Goal: Communication & Community: Share content

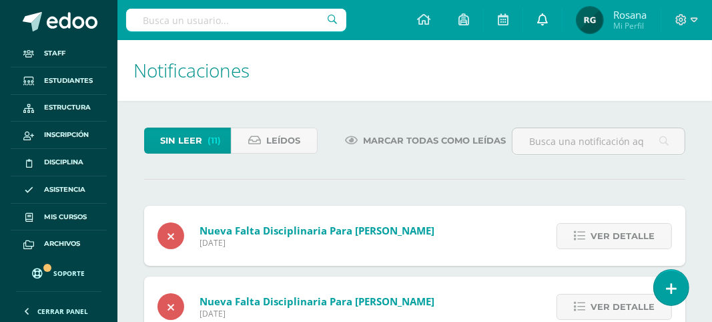
click at [539, 24] on icon at bounding box center [542, 19] width 11 height 12
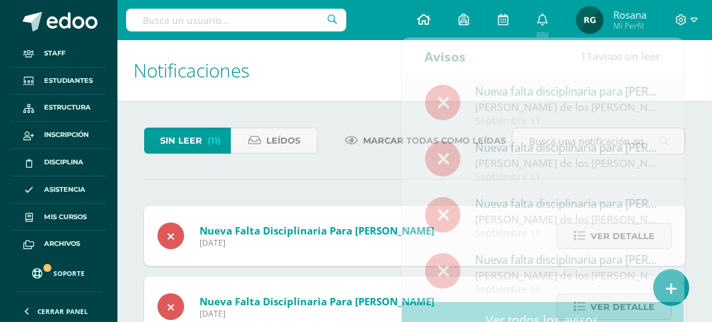
click at [427, 16] on icon at bounding box center [423, 19] width 13 height 12
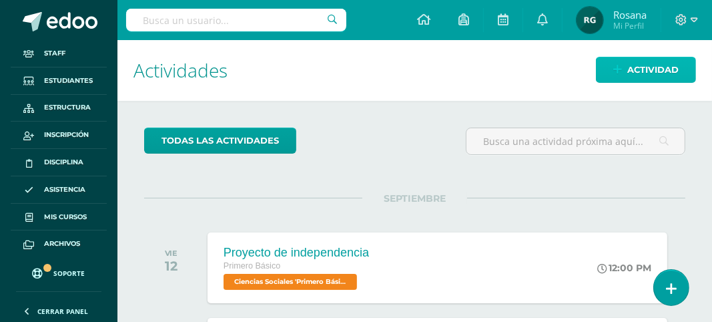
click at [649, 69] on span "Actividad" at bounding box center [652, 69] width 51 height 25
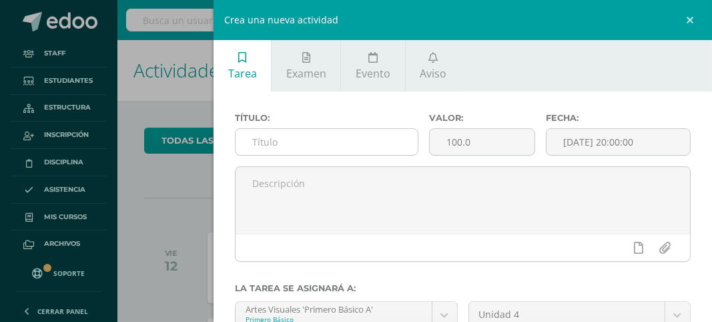
click at [326, 144] on input "text" at bounding box center [327, 142] width 182 height 26
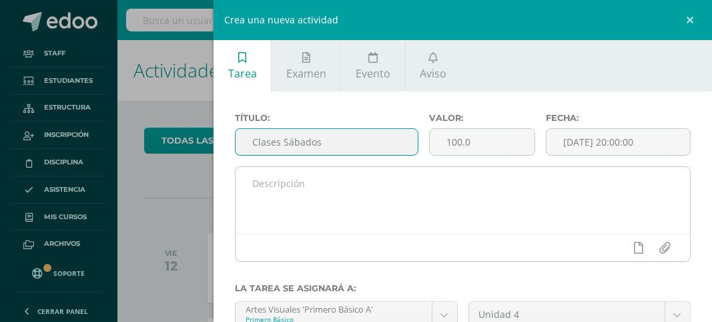
type input "Clases Sábados"
click at [299, 177] on textarea at bounding box center [463, 200] width 455 height 67
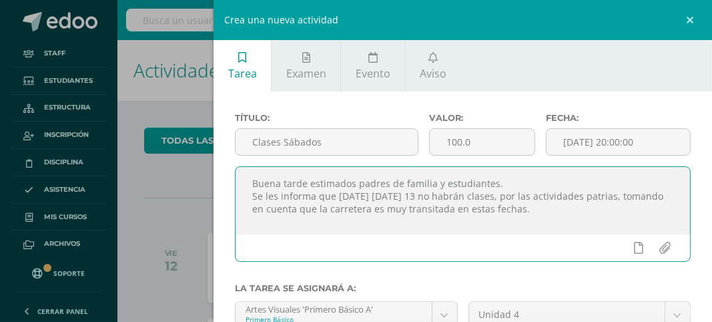
click at [490, 211] on textarea "Buena tarde estimados padres de familia y estudiantes. Se les informa que mañan…" at bounding box center [463, 200] width 455 height 67
click at [643, 212] on textarea "Buena tarde estimados padres de familia y estudiantes. Se les informa que mañan…" at bounding box center [463, 200] width 455 height 67
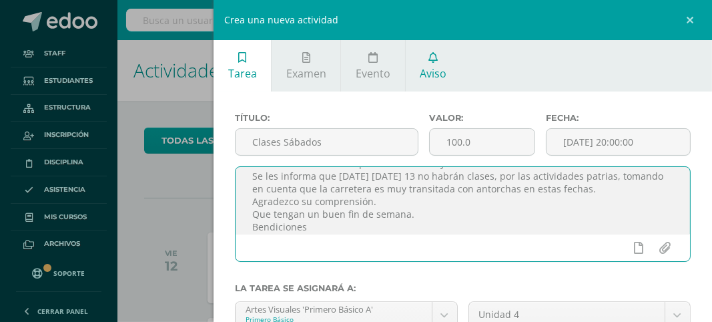
type textarea "Buena tarde estimados padres de familia y estudiantes. Se les informa que mañan…"
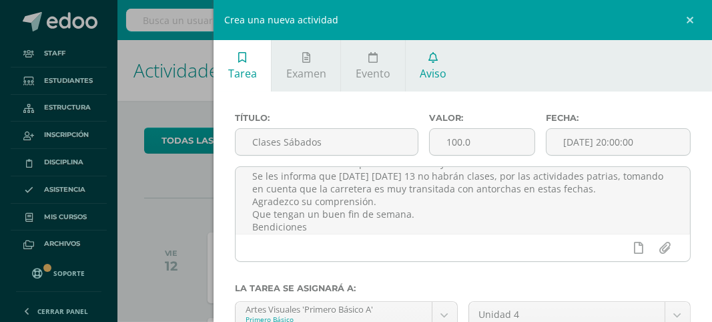
click at [431, 73] on span "Aviso" at bounding box center [433, 73] width 27 height 15
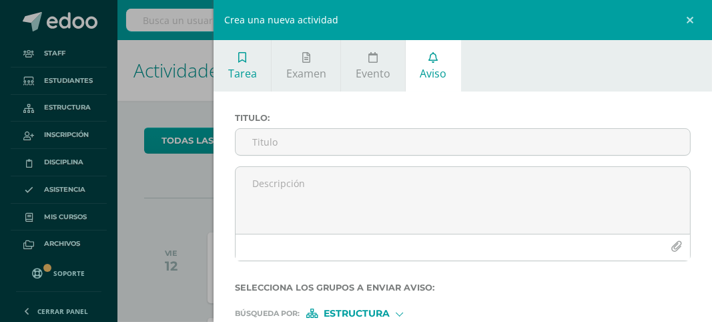
click at [235, 79] on span "Tarea" at bounding box center [242, 73] width 29 height 15
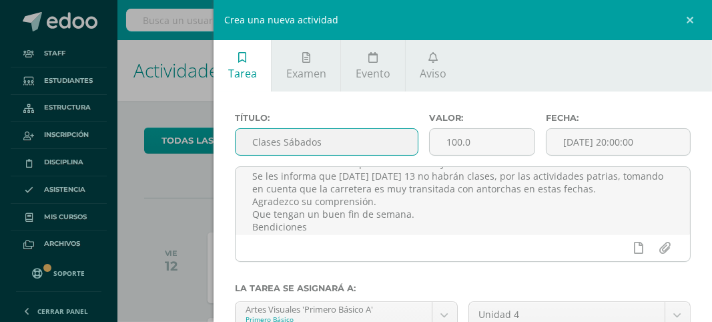
drag, startPoint x: 250, startPoint y: 141, endPoint x: 328, endPoint y: 143, distance: 78.1
click at [328, 143] on input "Clases Sábados" at bounding box center [327, 142] width 182 height 26
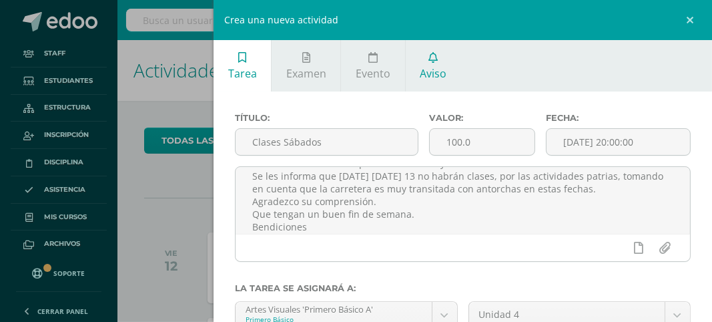
click at [436, 70] on span "Aviso" at bounding box center [433, 73] width 27 height 15
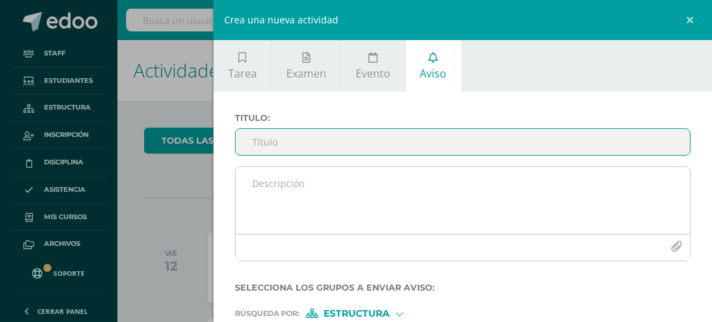
paste input "Clases Sábados"
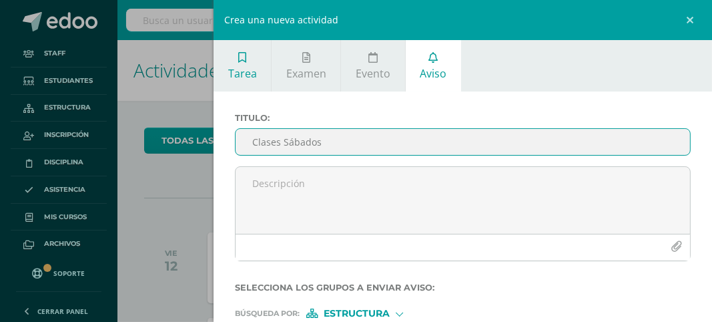
type input "Clases Sábados"
click at [243, 70] on span "Tarea" at bounding box center [242, 73] width 29 height 15
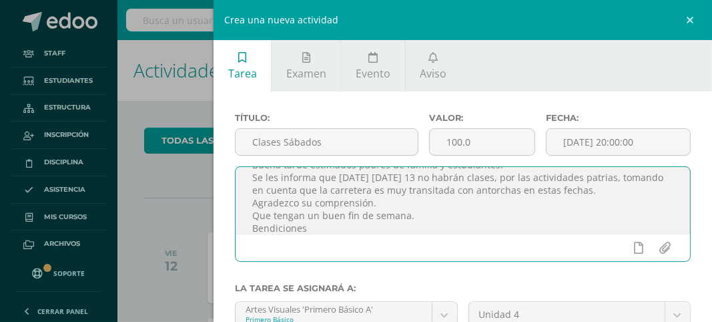
scroll to position [43, 0]
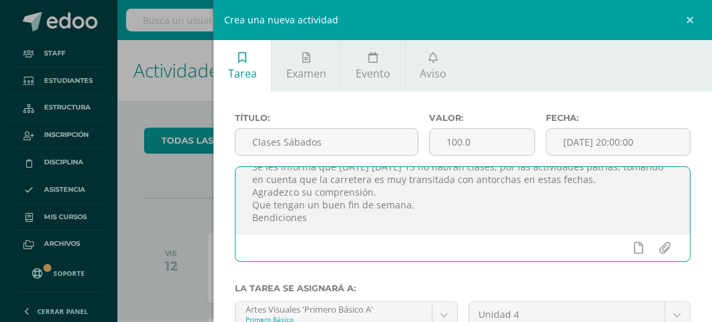
drag, startPoint x: 250, startPoint y: 183, endPoint x: 327, endPoint y: 230, distance: 90.2
click at [327, 230] on textarea "Buena tarde estimados padres de familia y estudiantes. Se les informa que mañan…" at bounding box center [463, 200] width 455 height 67
click at [435, 73] on span "Aviso" at bounding box center [433, 73] width 27 height 15
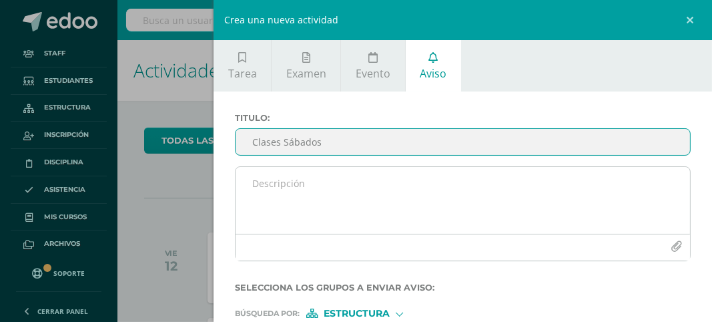
click at [255, 185] on textarea at bounding box center [463, 200] width 455 height 67
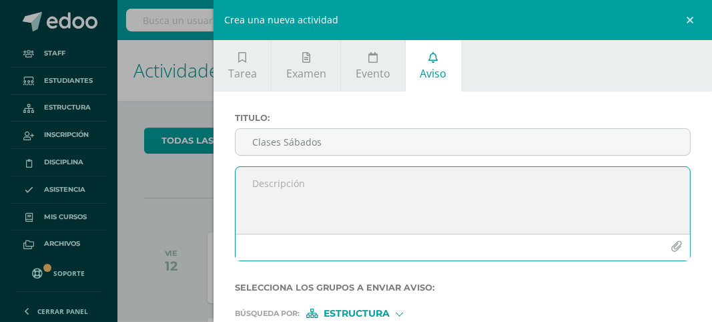
paste textarea "Buena tarde estimados padres de familia y estudiantes. Se les informa que mañan…"
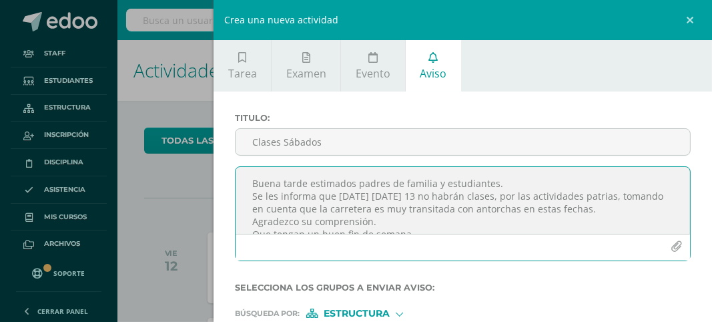
scroll to position [33, 0]
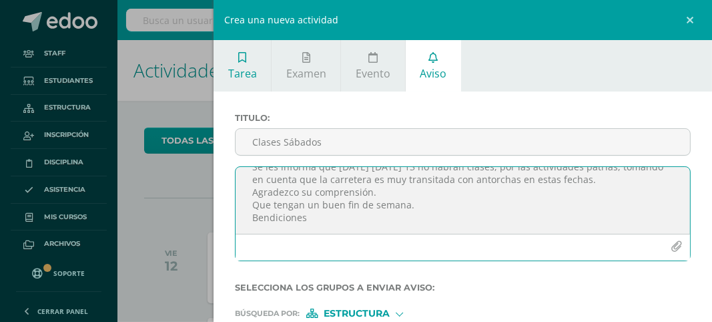
type textarea "Buena tarde estimados padres de familia y estudiantes. Se les informa que mañan…"
click at [240, 61] on icon at bounding box center [242, 57] width 8 height 11
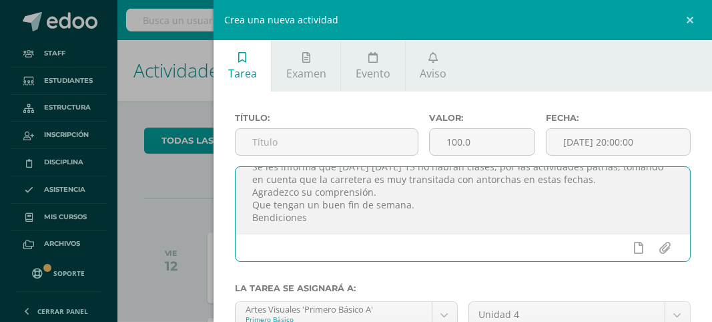
scroll to position [43, 0]
drag, startPoint x: 250, startPoint y: 178, endPoint x: 387, endPoint y: 236, distance: 148.4
click at [387, 236] on div "Buena tarde estimados padres de familia y estudiantes. Se les informa que mañan…" at bounding box center [463, 213] width 456 height 95
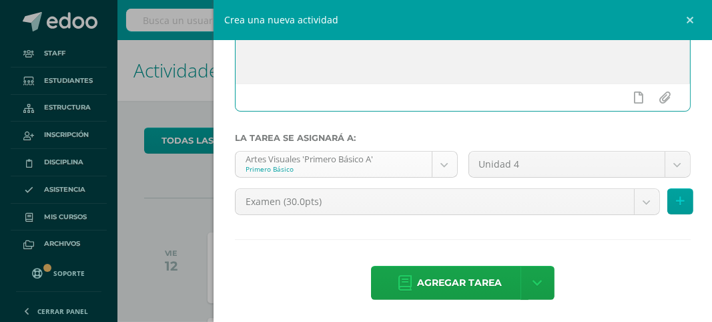
scroll to position [0, 0]
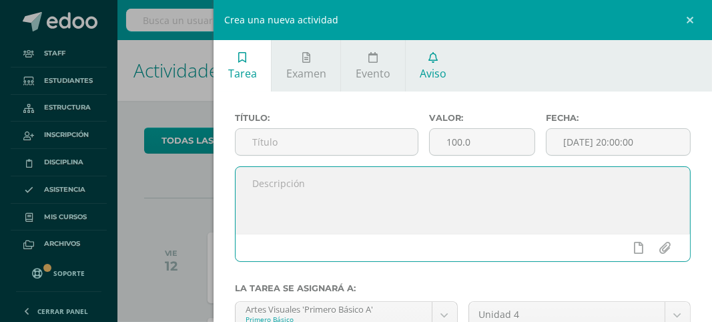
click at [432, 57] on icon at bounding box center [433, 57] width 9 height 11
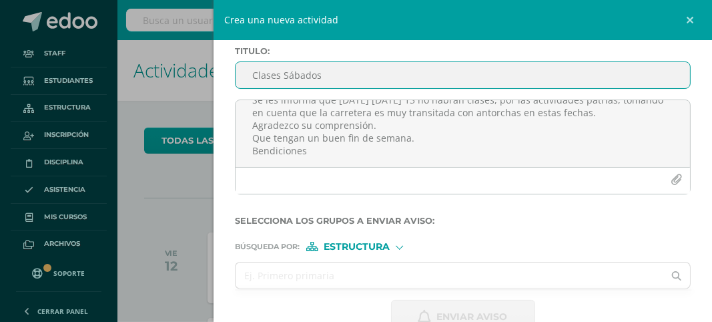
scroll to position [99, 0]
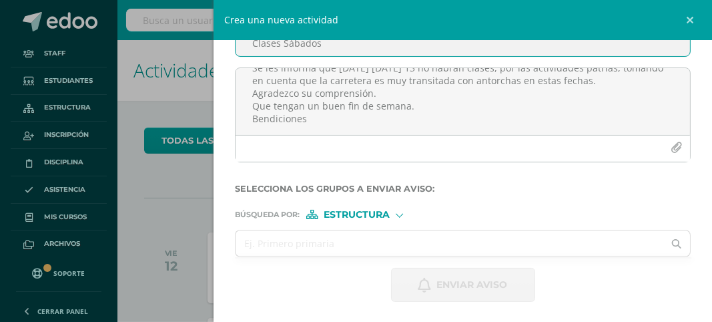
click at [401, 216] on div "Estructura" at bounding box center [356, 214] width 100 height 9
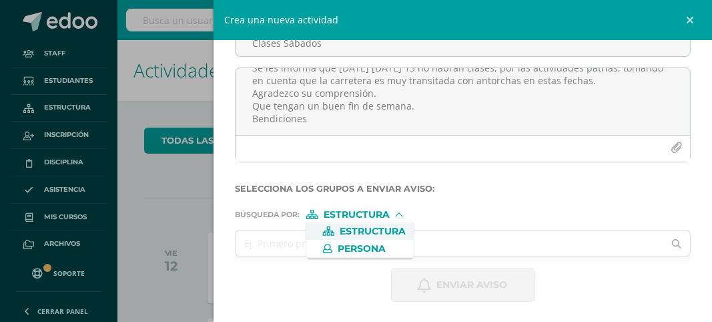
click at [367, 231] on span "Estructura" at bounding box center [373, 231] width 66 height 7
click at [308, 238] on input "text" at bounding box center [450, 243] width 428 height 26
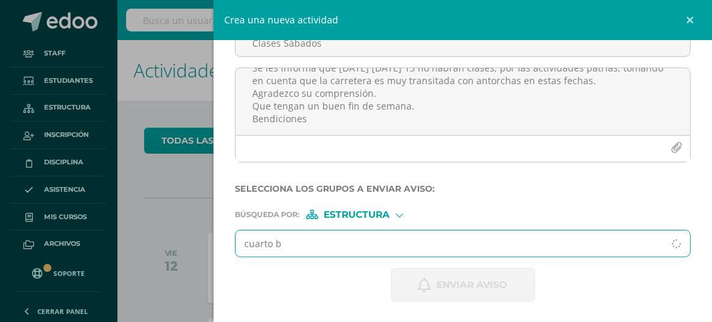
type input "cuarto ba"
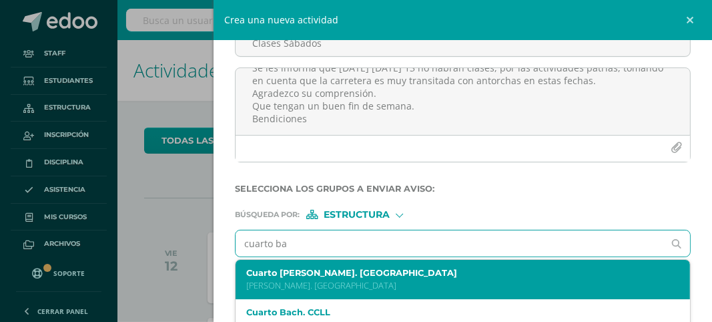
click at [330, 272] on label "Cuarto Bach. Dibujo" at bounding box center [453, 273] width 414 height 10
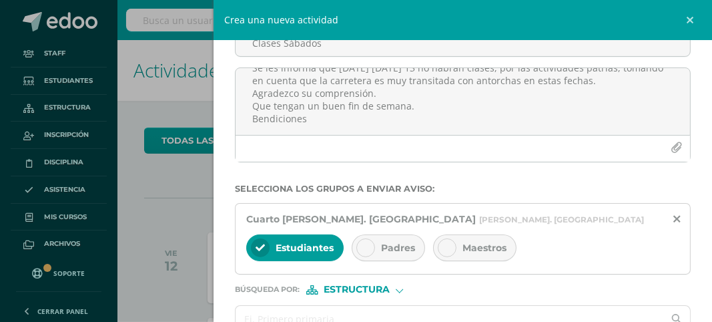
click at [361, 251] on icon at bounding box center [365, 247] width 9 height 9
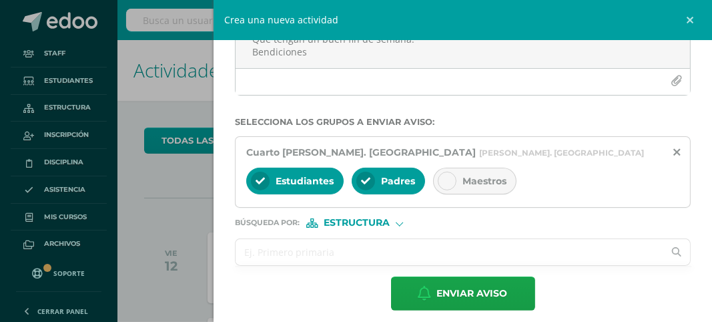
click at [371, 250] on input "text" at bounding box center [450, 252] width 428 height 26
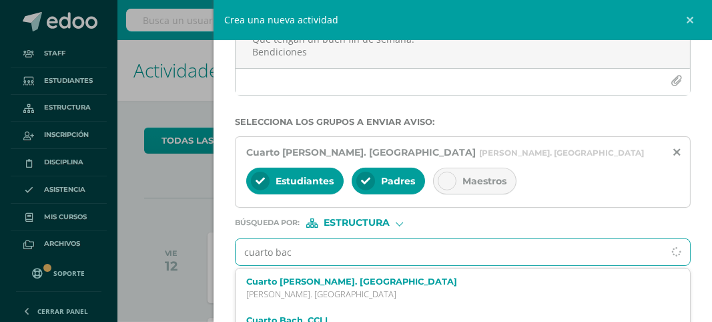
type input "cuarto bach"
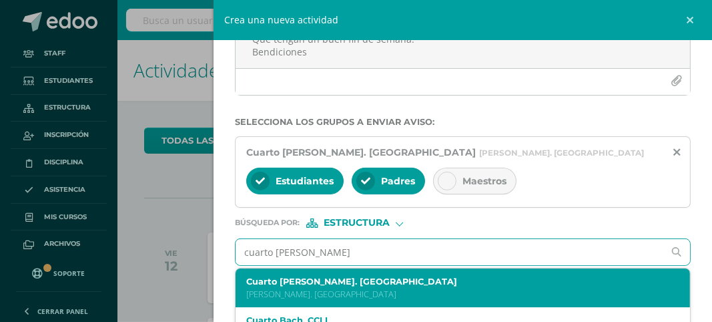
scroll to position [67, 0]
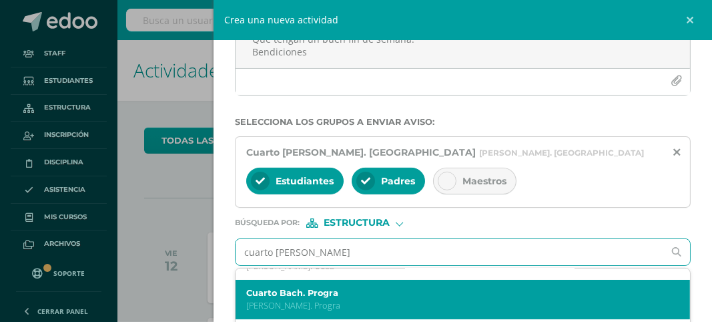
click at [350, 291] on label "Cuarto Bach. Progra" at bounding box center [453, 293] width 414 height 10
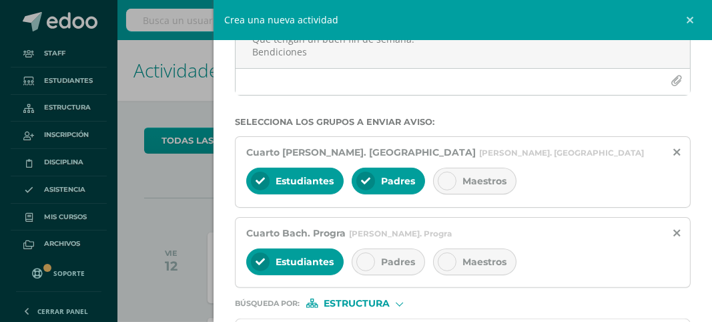
click at [361, 265] on div at bounding box center [365, 261] width 19 height 19
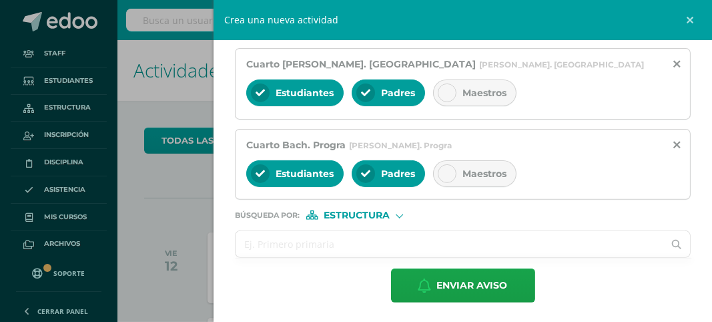
click at [325, 251] on input "text" at bounding box center [450, 244] width 428 height 26
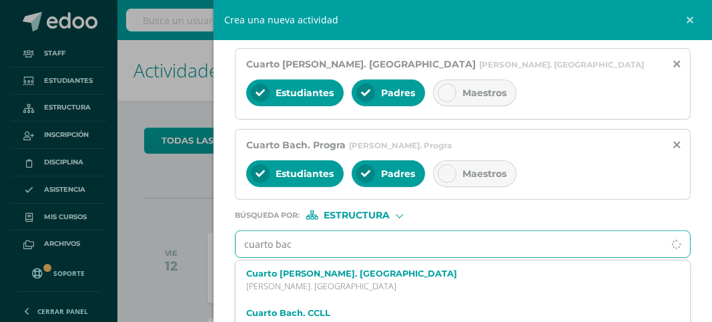
type input "cuarto bach"
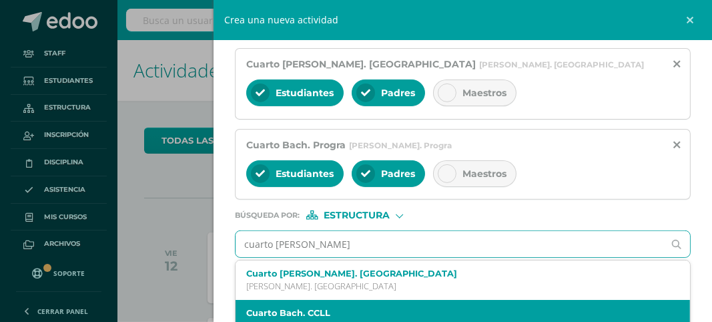
click at [334, 308] on label "Cuarto Bach. CCLL" at bounding box center [453, 313] width 414 height 10
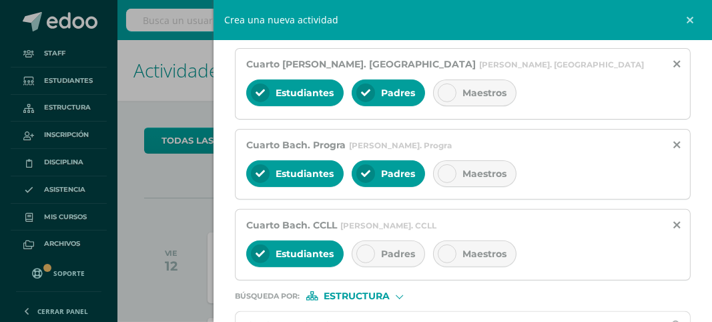
click at [374, 249] on div "Padres" at bounding box center [388, 253] width 73 height 27
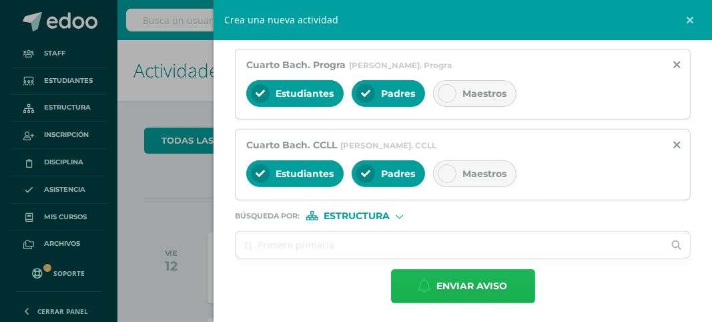
click at [489, 278] on span "Enviar aviso" at bounding box center [472, 286] width 71 height 33
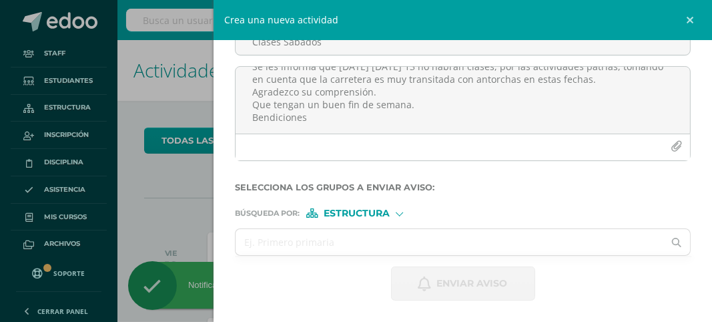
scroll to position [99, 0]
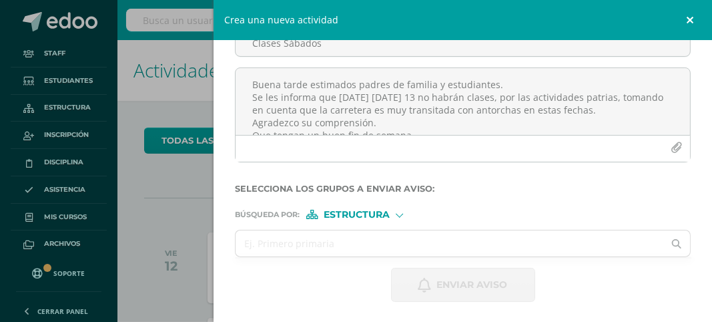
click at [686, 19] on link at bounding box center [692, 20] width 40 height 40
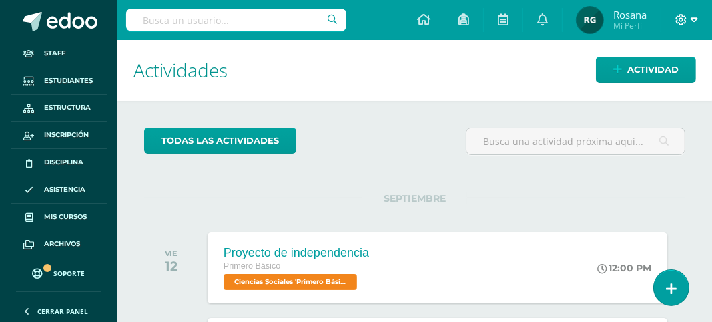
click at [696, 15] on icon at bounding box center [694, 20] width 7 height 12
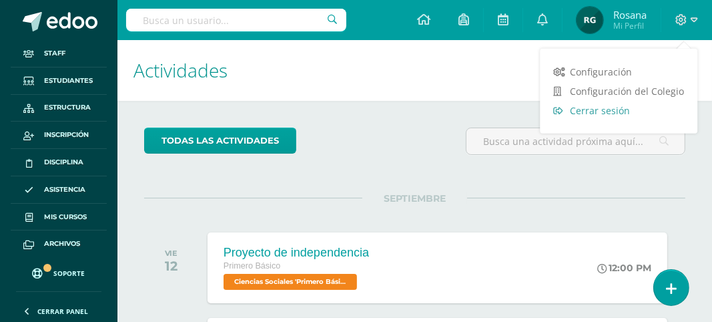
click at [634, 115] on link "Cerrar sesión" at bounding box center [619, 110] width 158 height 19
